Goal: Transaction & Acquisition: Download file/media

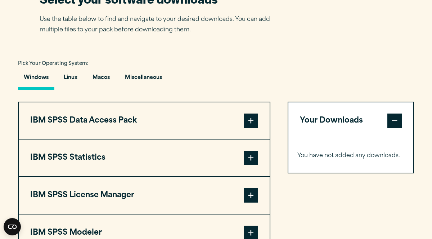
scroll to position [456, 0]
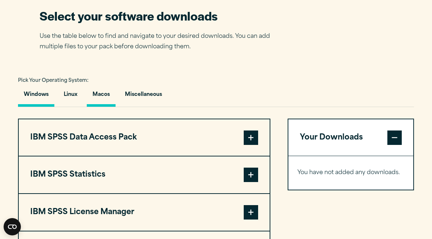
click at [108, 107] on button "Macos" at bounding box center [101, 96] width 29 height 21
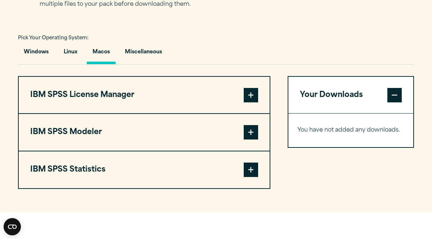
scroll to position [500, 0]
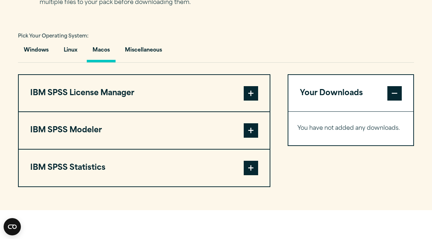
click at [248, 175] on span at bounding box center [251, 167] width 14 height 14
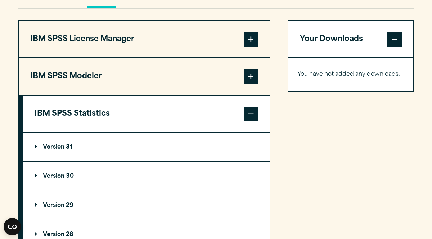
scroll to position [554, 0]
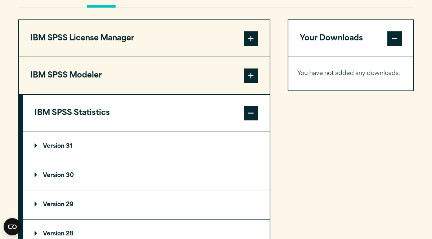
click at [53, 149] on p "Version 31" at bounding box center [54, 146] width 38 height 6
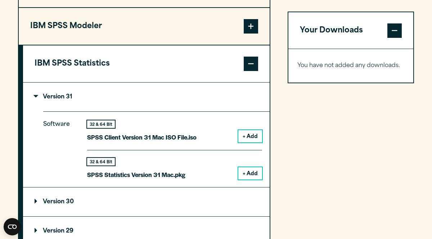
scroll to position [608, 0]
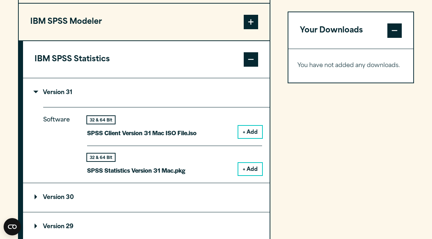
click at [241, 175] on button "+ Add" at bounding box center [250, 169] width 24 height 12
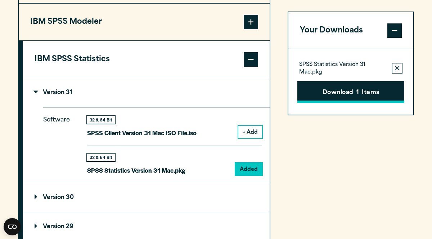
click at [319, 91] on button "Download 1 Items" at bounding box center [350, 92] width 107 height 22
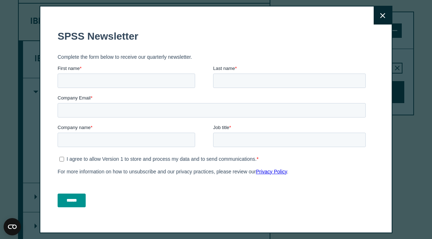
click at [388, 18] on button "Close" at bounding box center [382, 15] width 18 height 18
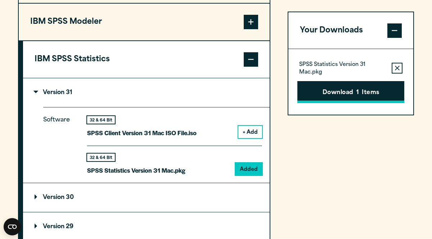
click at [332, 99] on button "Download 1 Items" at bounding box center [350, 92] width 107 height 22
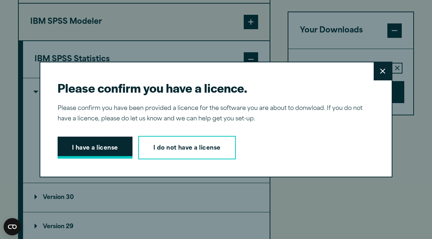
click at [72, 150] on button "I have a license" at bounding box center [95, 147] width 75 height 22
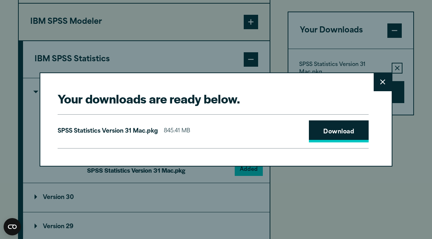
click at [327, 134] on link "Download" at bounding box center [339, 131] width 60 height 22
click at [344, 137] on link "Download" at bounding box center [339, 131] width 60 height 22
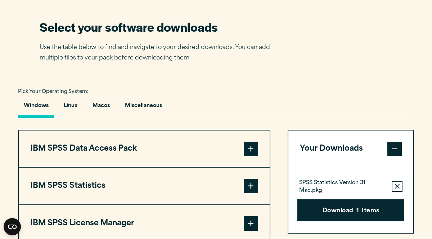
scroll to position [445, 0]
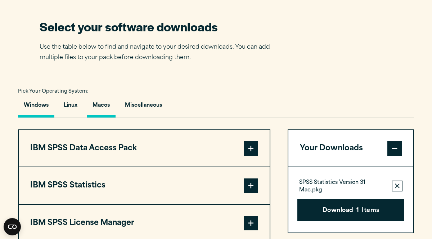
click at [102, 117] on button "Macos" at bounding box center [101, 107] width 29 height 21
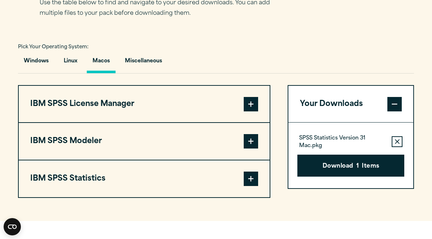
scroll to position [489, 0]
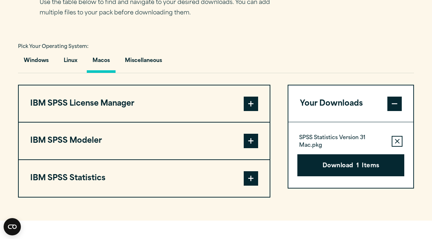
click at [249, 185] on span at bounding box center [251, 178] width 14 height 14
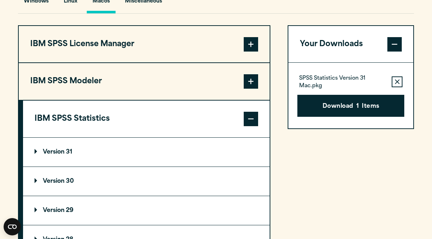
scroll to position [553, 0]
